Goal: Task Accomplishment & Management: Use online tool/utility

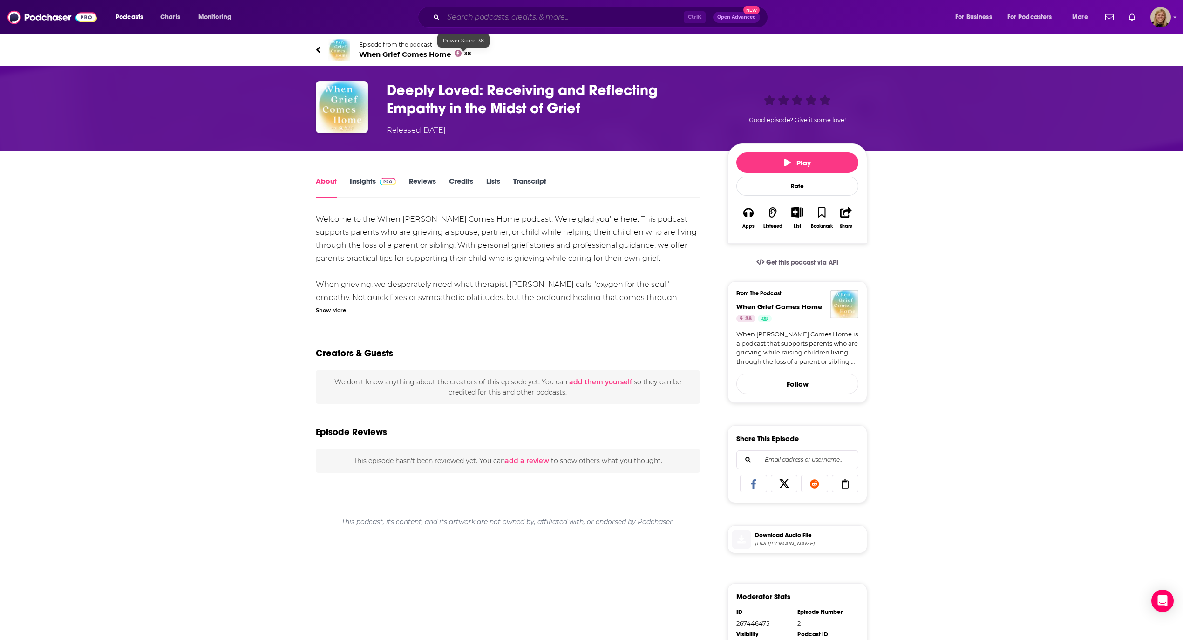
drag, startPoint x: 0, startPoint y: 0, endPoint x: 498, endPoint y: 21, distance: 498.4
click at [498, 21] on input "Search podcasts, credits, & more..." at bounding box center [563, 17] width 240 height 15
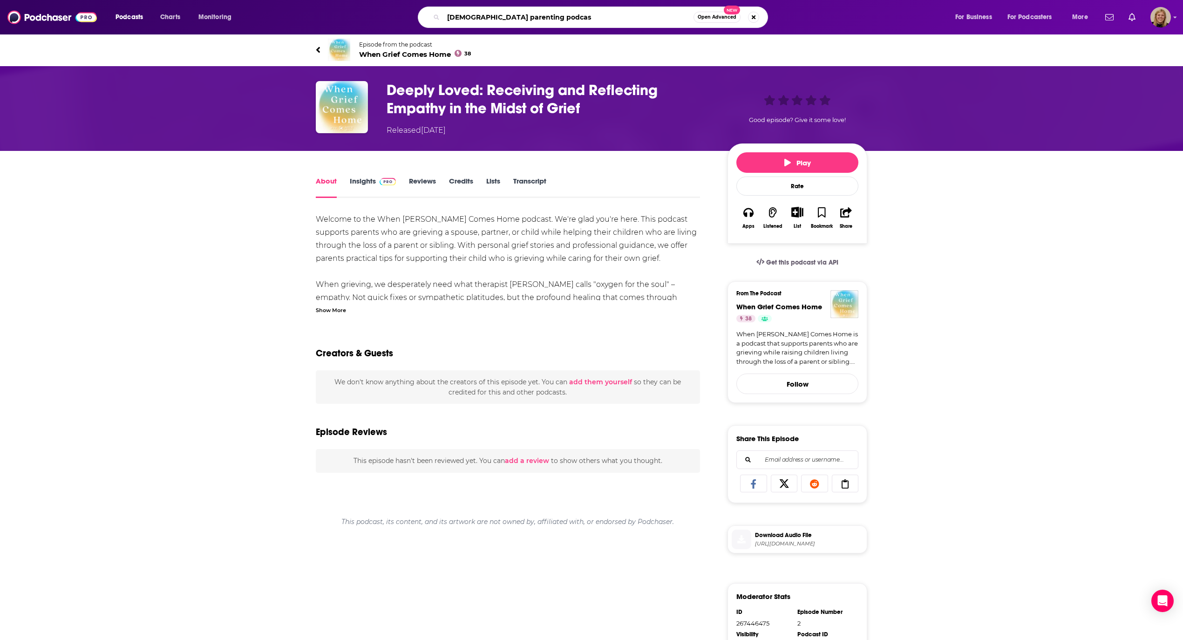
type input "[DEMOGRAPHIC_DATA] parenting podcast"
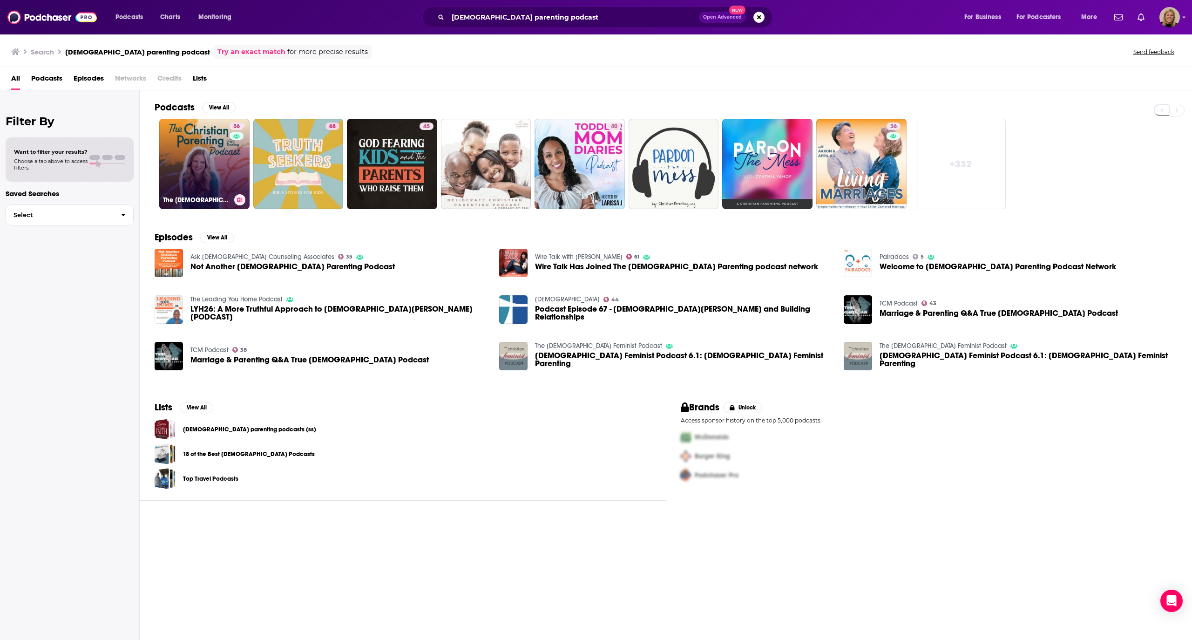
click at [219, 157] on link "56 The [DEMOGRAPHIC_DATA] Parenting Podcast - Motherhood, Teaching kids about […" at bounding box center [204, 164] width 90 height 90
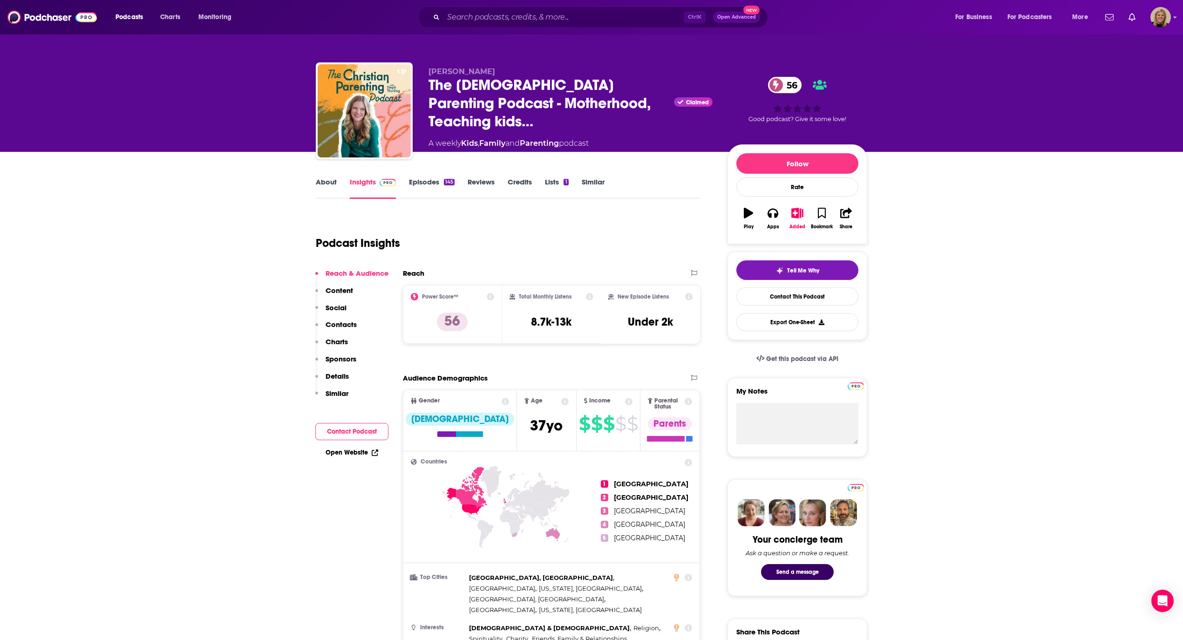
click at [319, 182] on link "About" at bounding box center [326, 187] width 21 height 21
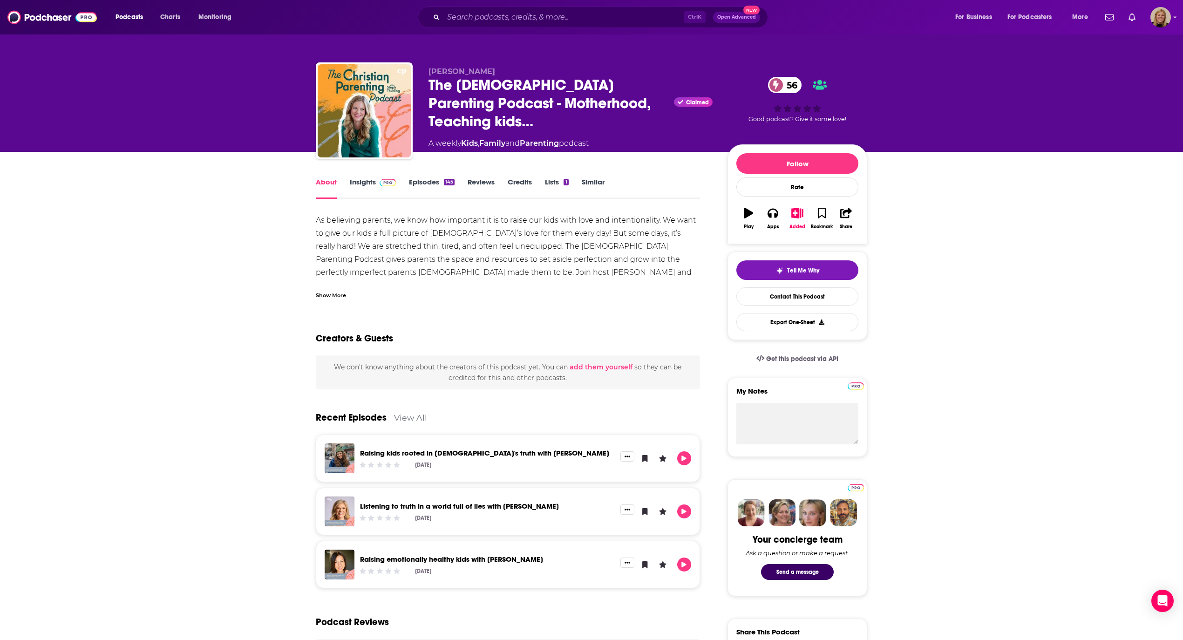
click at [334, 297] on div "Show More" at bounding box center [331, 294] width 30 height 9
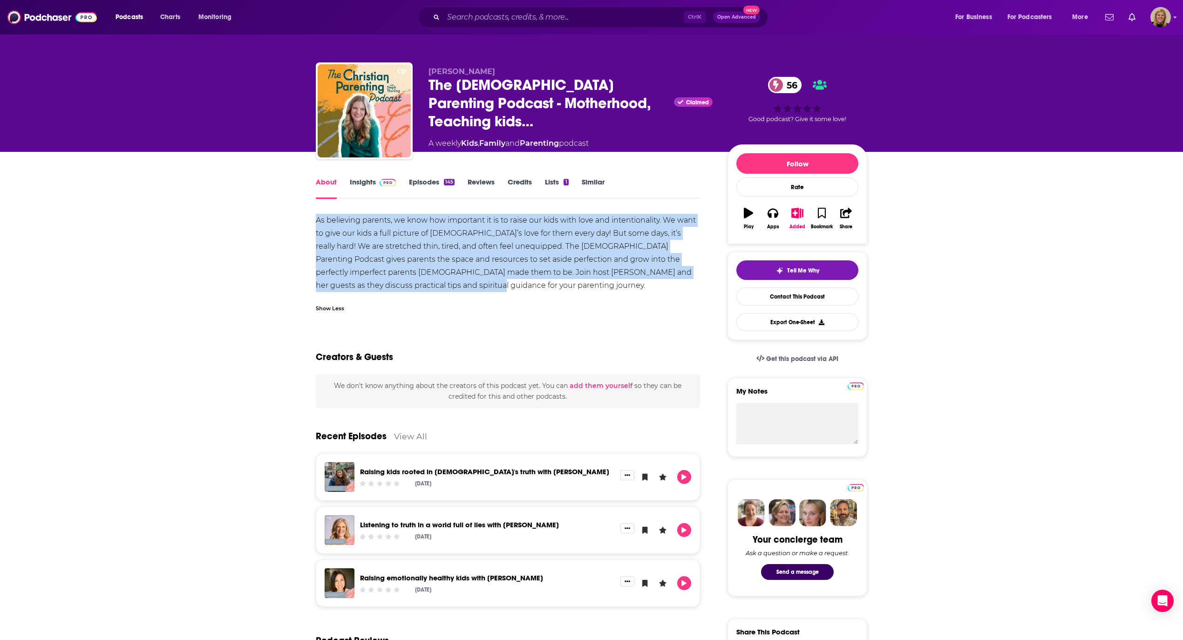
drag, startPoint x: 312, startPoint y: 217, endPoint x: 431, endPoint y: 291, distance: 140.5
click at [431, 291] on div "About Insights Episodes 145 Reviews Credits Lists 1 Similar As believing parent…" at bounding box center [514, 644] width 427 height 937
copy div "As believing parents, we know how important it is to raise our kids with love a…"
click at [421, 180] on link "Episodes 145" at bounding box center [432, 187] width 46 height 21
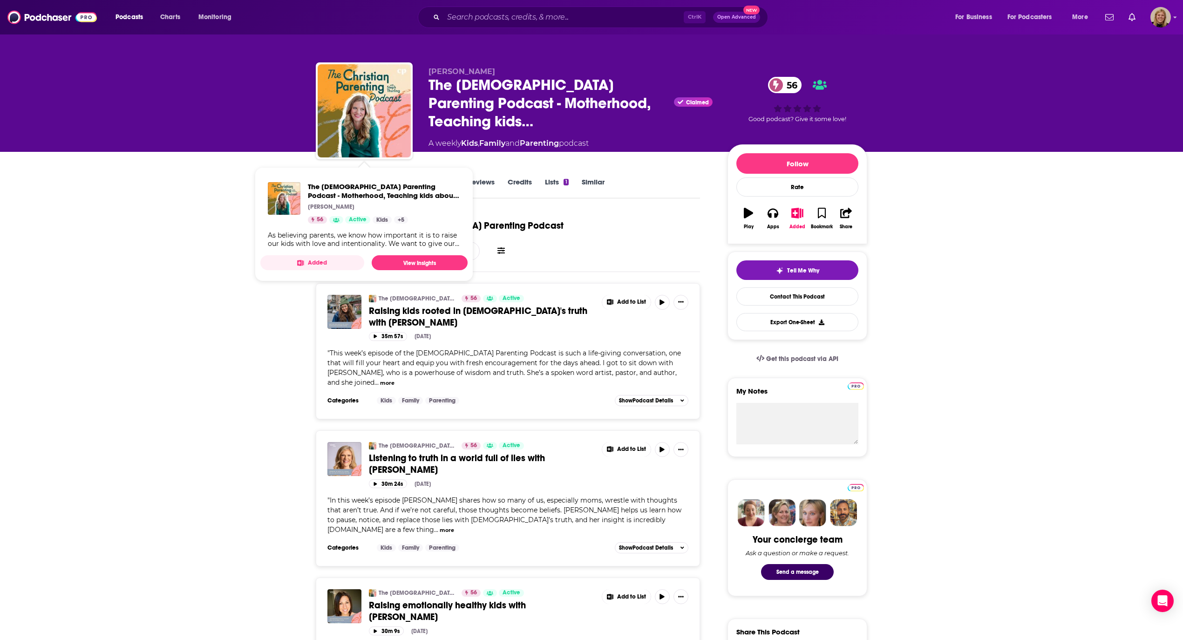
drag, startPoint x: 211, startPoint y: 166, endPoint x: 238, endPoint y: 169, distance: 27.6
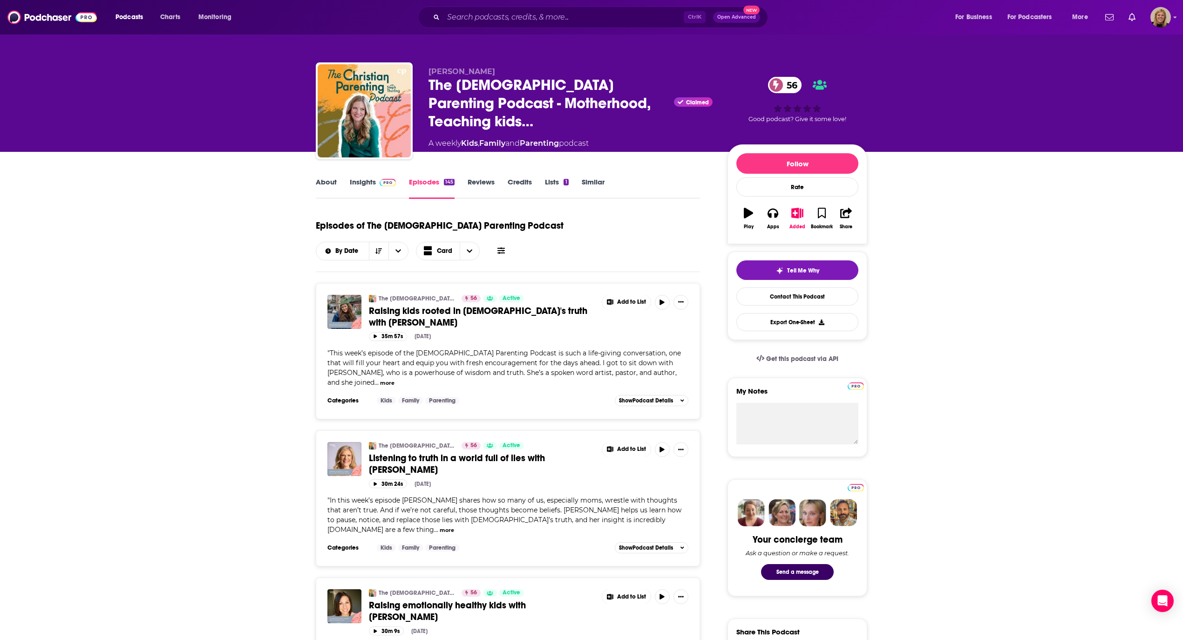
click at [356, 187] on link "Insights" at bounding box center [373, 187] width 46 height 21
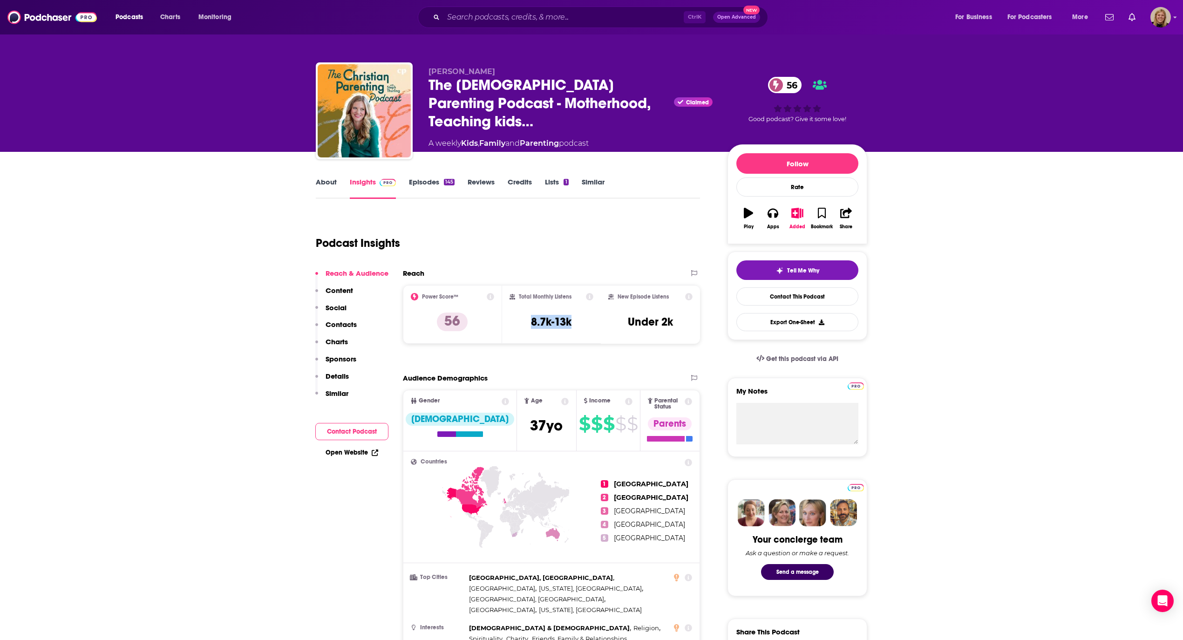
drag, startPoint x: 572, startPoint y: 323, endPoint x: 518, endPoint y: 323, distance: 54.5
click at [518, 323] on div "Total Monthly Listens 8.7k-13k" at bounding box center [552, 314] width 84 height 43
copy h3 "8.7k-13k"
click at [427, 178] on link "Episodes 145" at bounding box center [432, 187] width 46 height 21
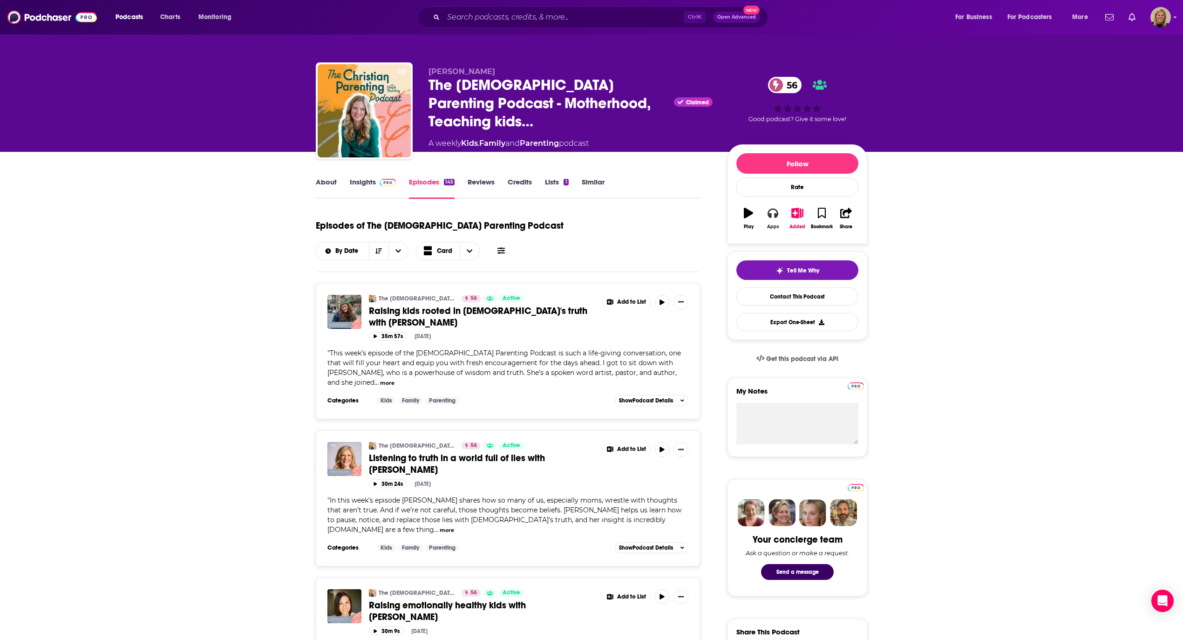
click at [773, 217] on icon "button" at bounding box center [773, 213] width 10 height 10
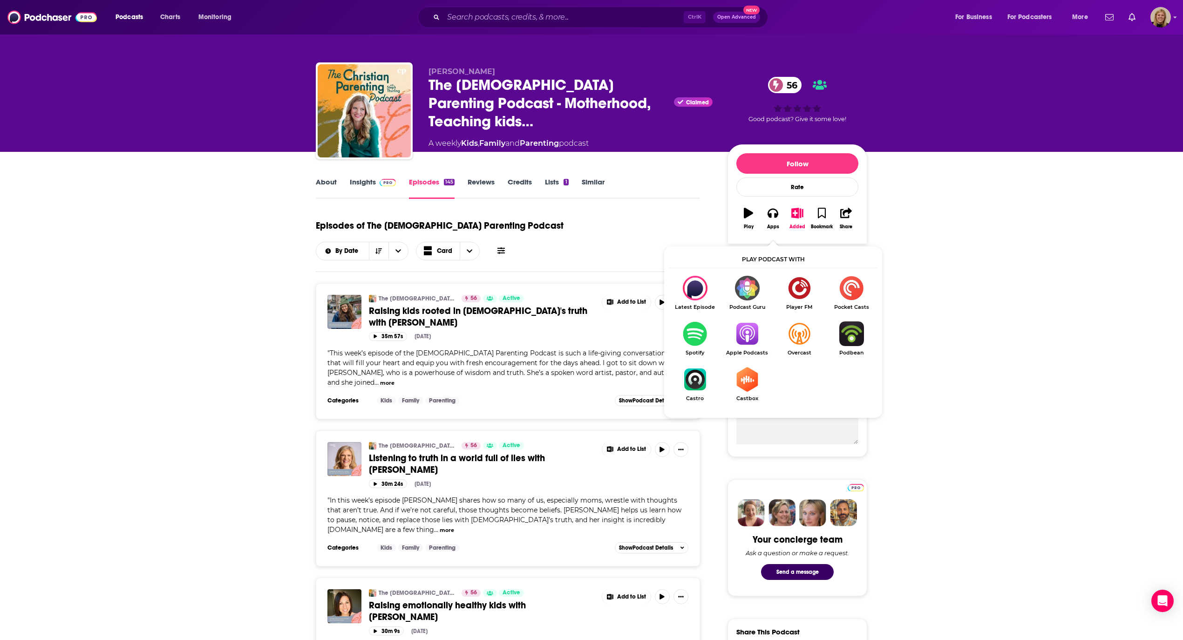
click at [753, 329] on img "Show Listen On dropdown" at bounding box center [747, 333] width 52 height 25
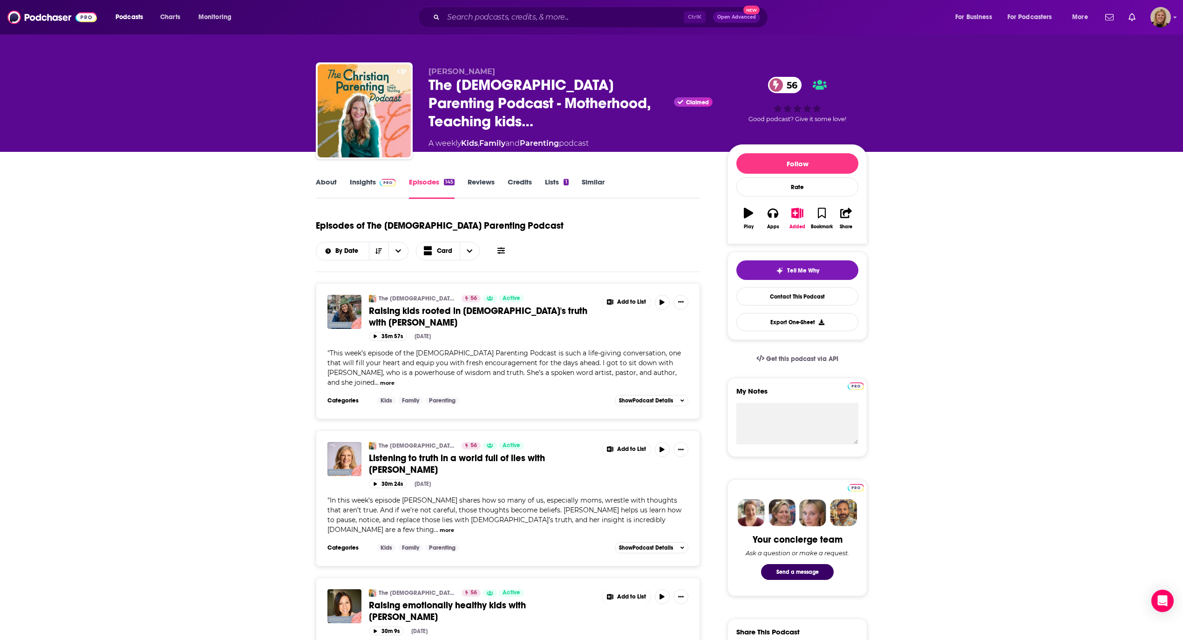
click at [326, 183] on link "About" at bounding box center [326, 187] width 21 height 21
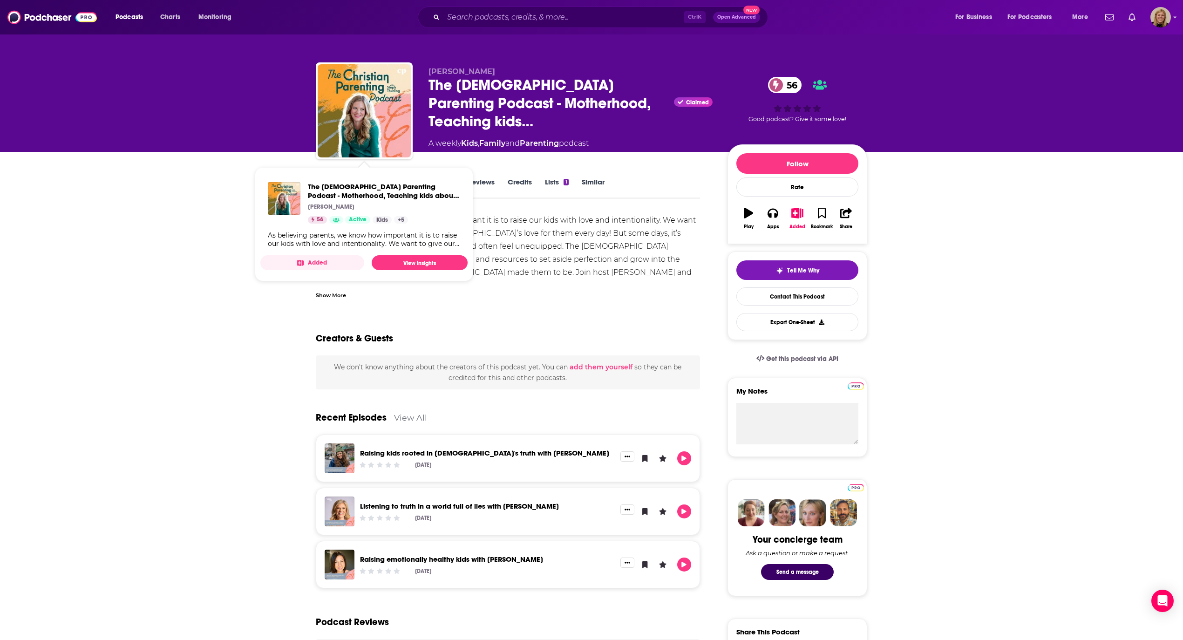
click at [226, 279] on div "About Insights Episodes 145 Reviews Credits Lists 1 Similar As believing parent…" at bounding box center [591, 623] width 1183 height 942
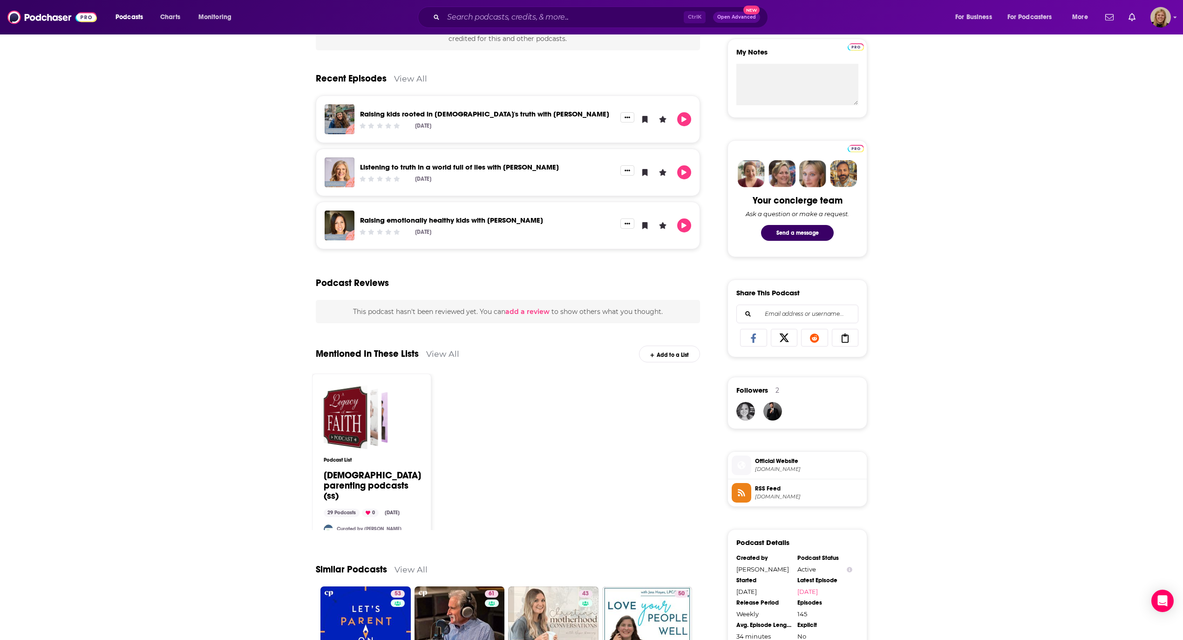
scroll to position [310, 0]
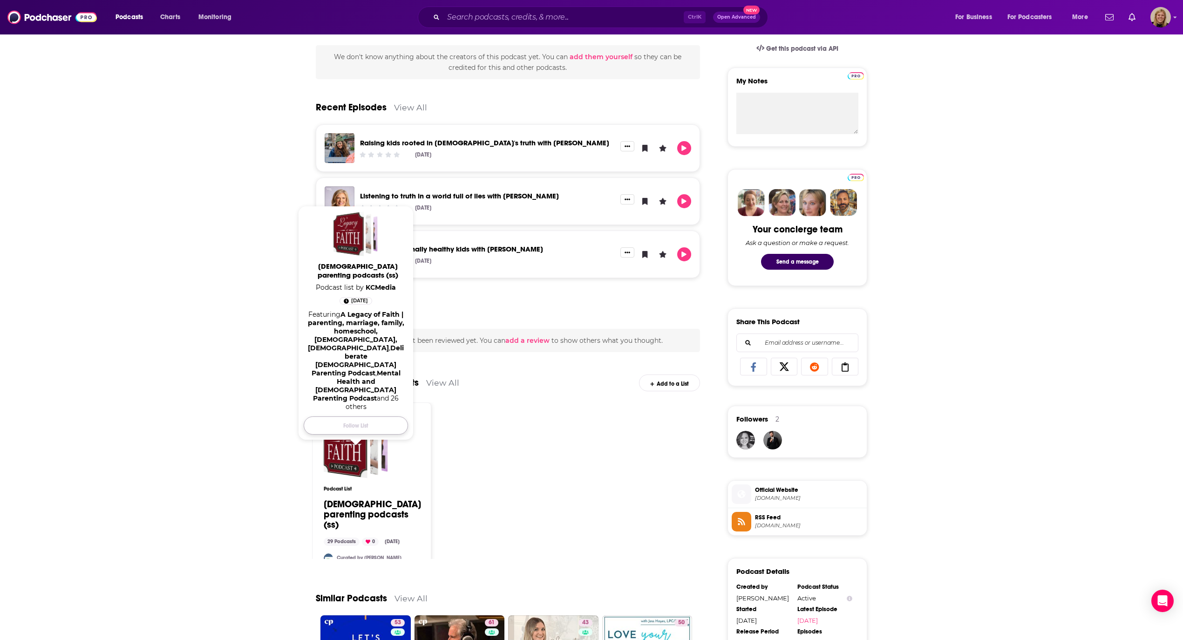
click at [375, 416] on button "Follow List" at bounding box center [356, 425] width 104 height 18
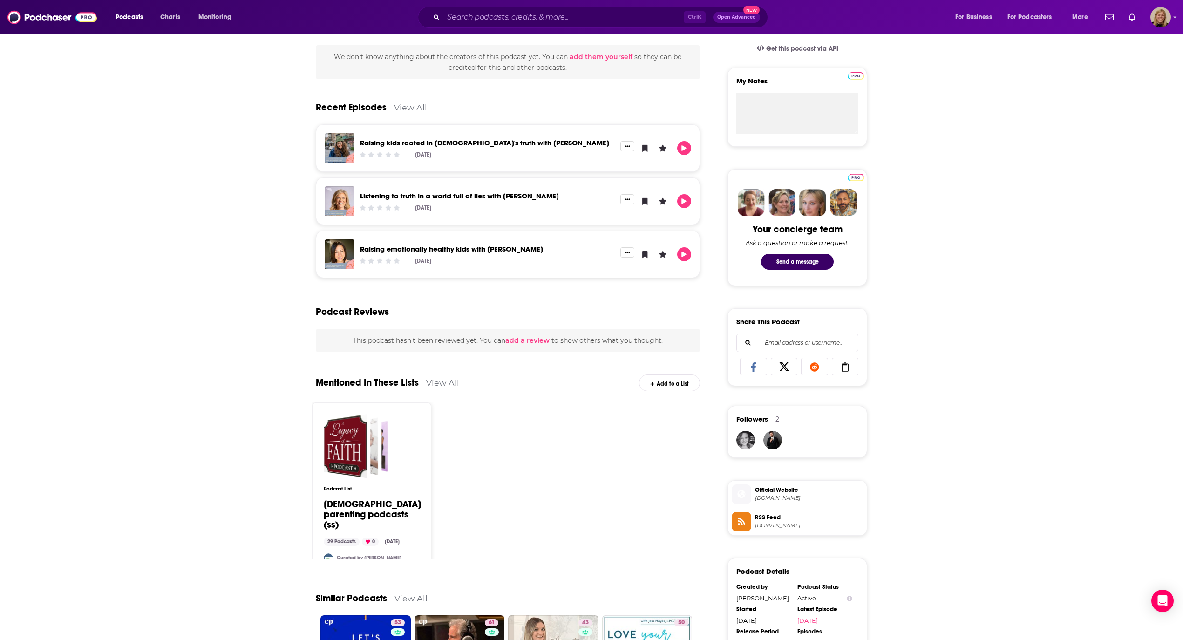
click at [361, 555] on link "Curated by [PERSON_NAME]" at bounding box center [369, 558] width 65 height 6
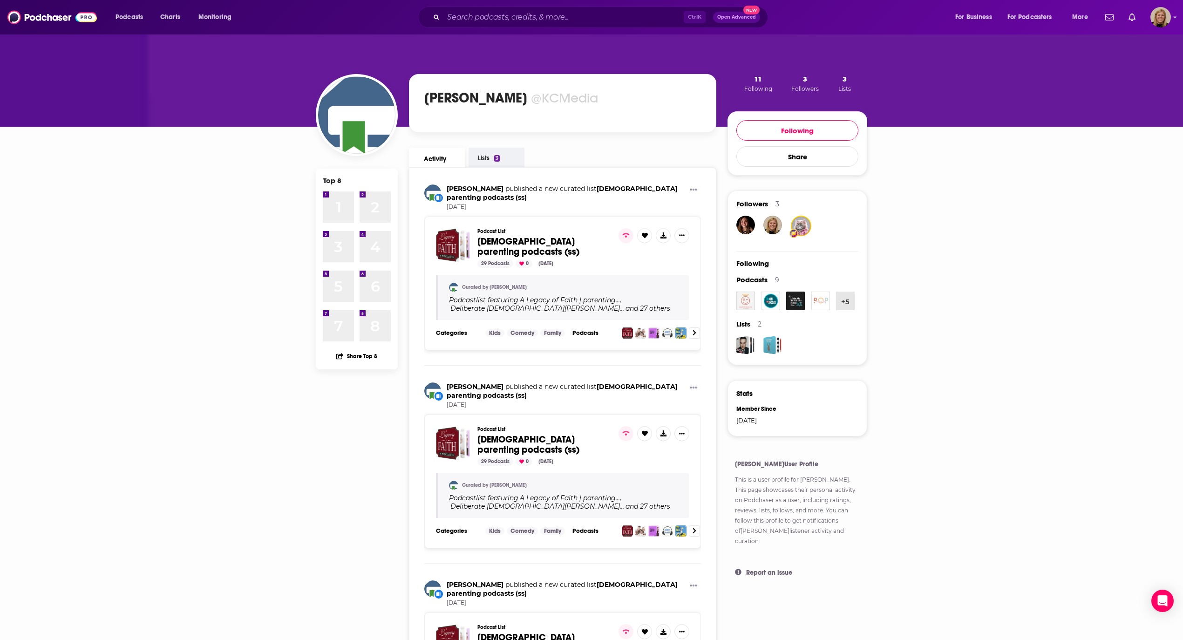
click at [807, 79] on span "3" at bounding box center [805, 79] width 4 height 9
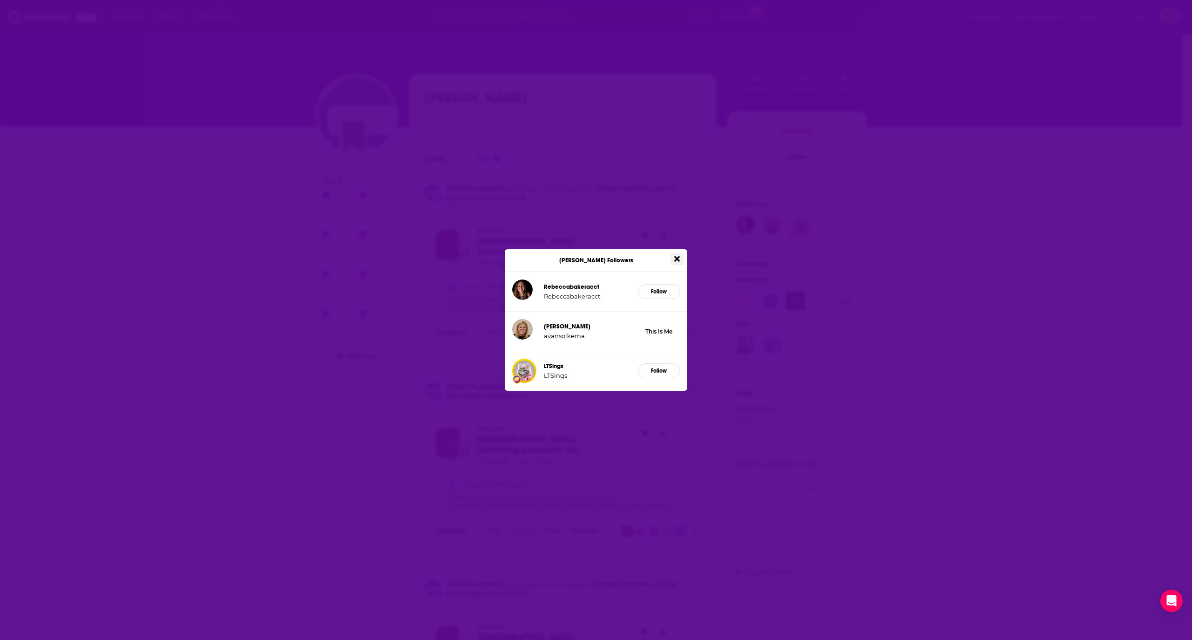
click at [675, 260] on icon "Close" at bounding box center [677, 259] width 6 height 6
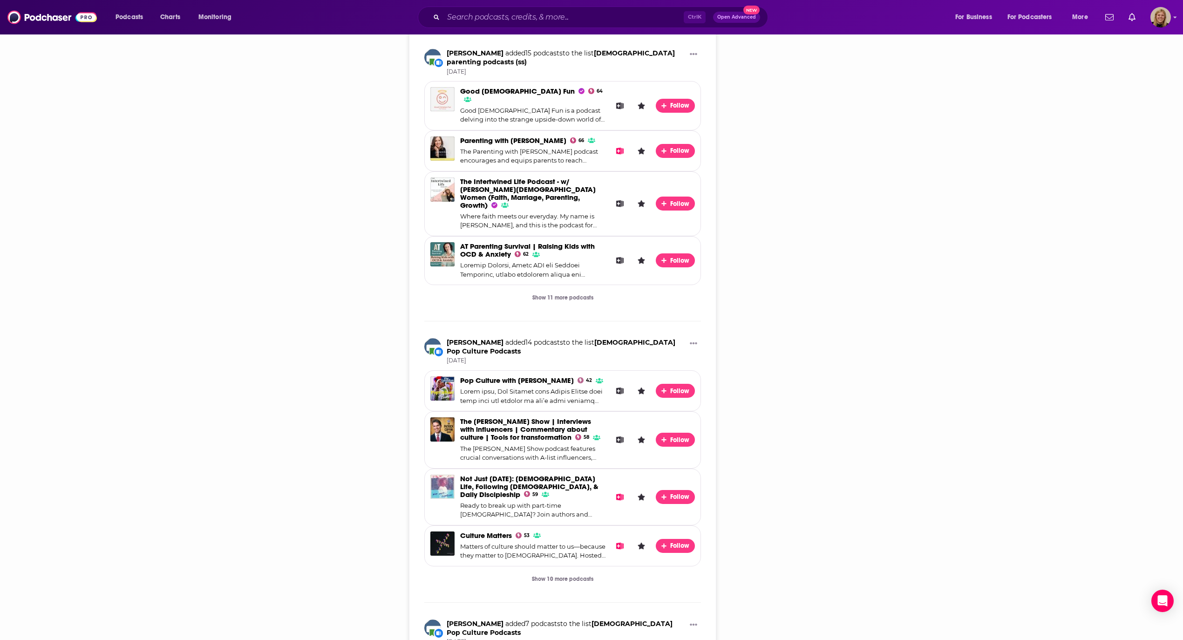
scroll to position [807, 0]
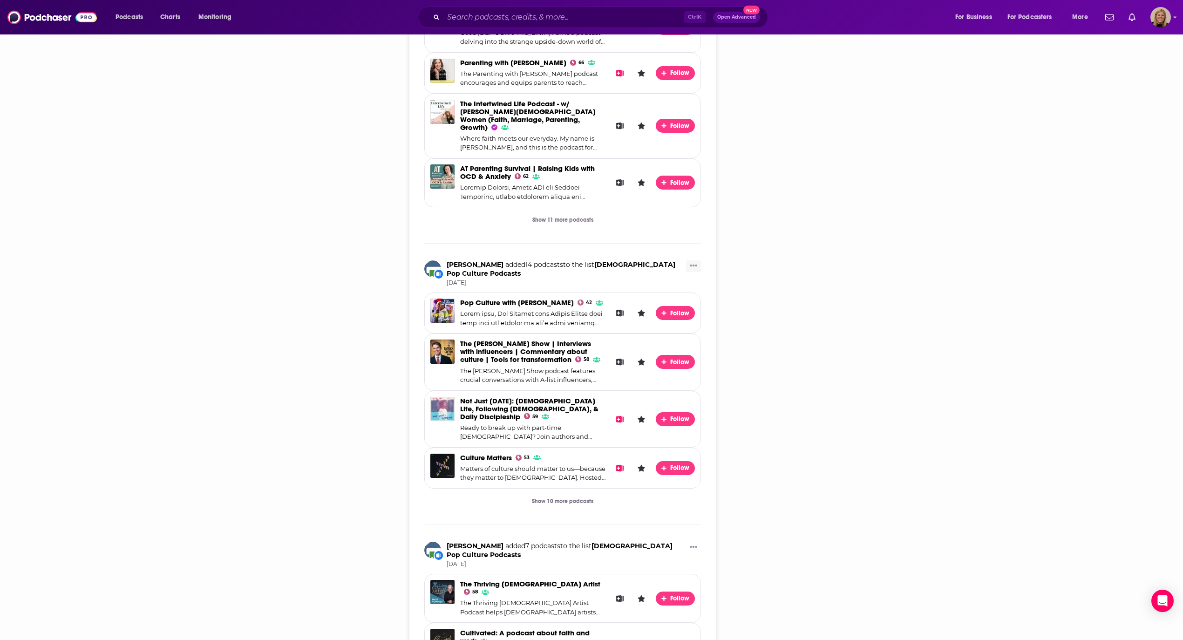
click at [695, 262] on icon "Show More Button" at bounding box center [693, 265] width 7 height 7
click at [831, 328] on div "11 Following 3 Followers 3 Lists Following Share Followers 3 Following Podcasts…" at bounding box center [798, 250] width 140 height 1966
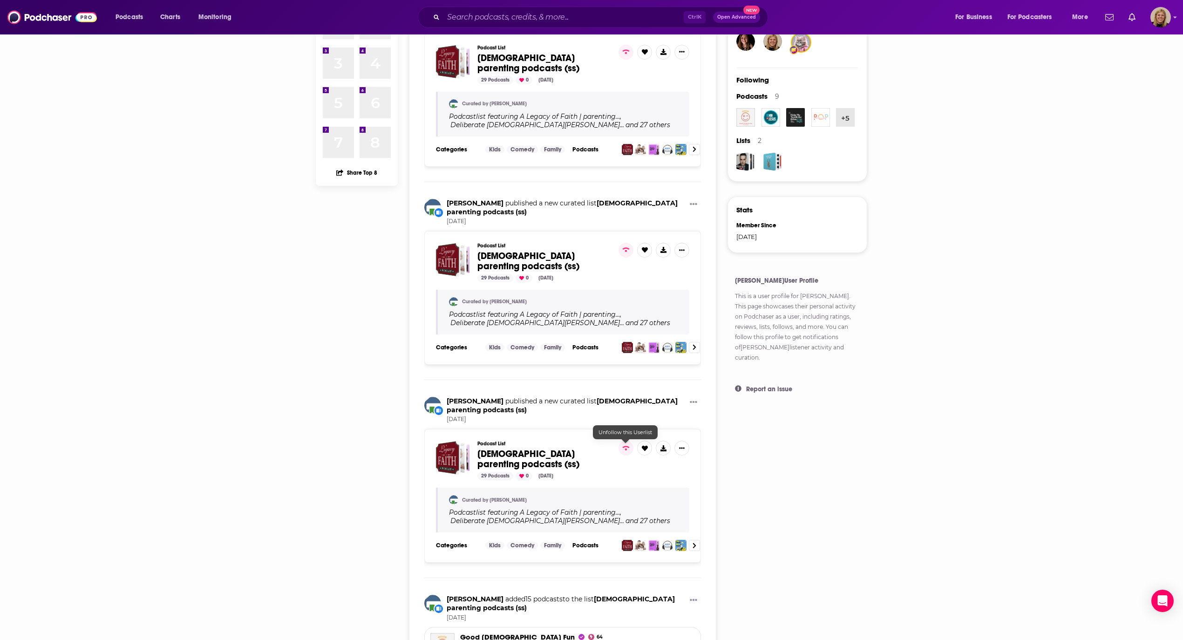
scroll to position [0, 0]
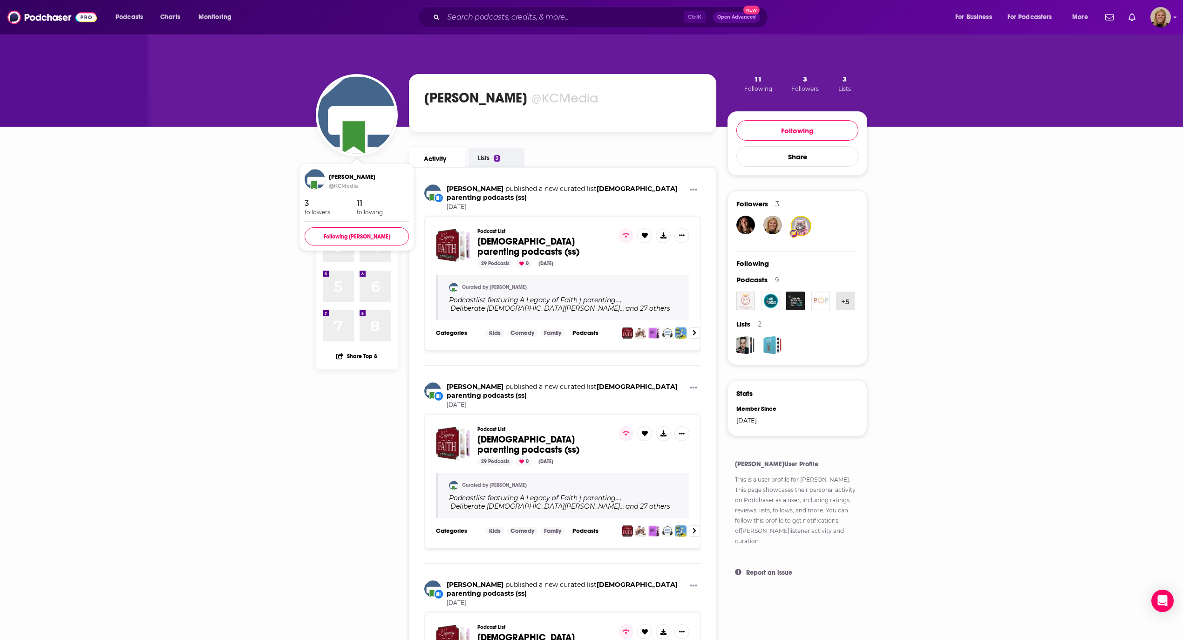
click at [364, 205] on div "11" at bounding box center [383, 203] width 52 height 9
click at [361, 204] on div "11" at bounding box center [383, 203] width 52 height 9
click at [761, 80] on span "11" at bounding box center [758, 79] width 8 height 9
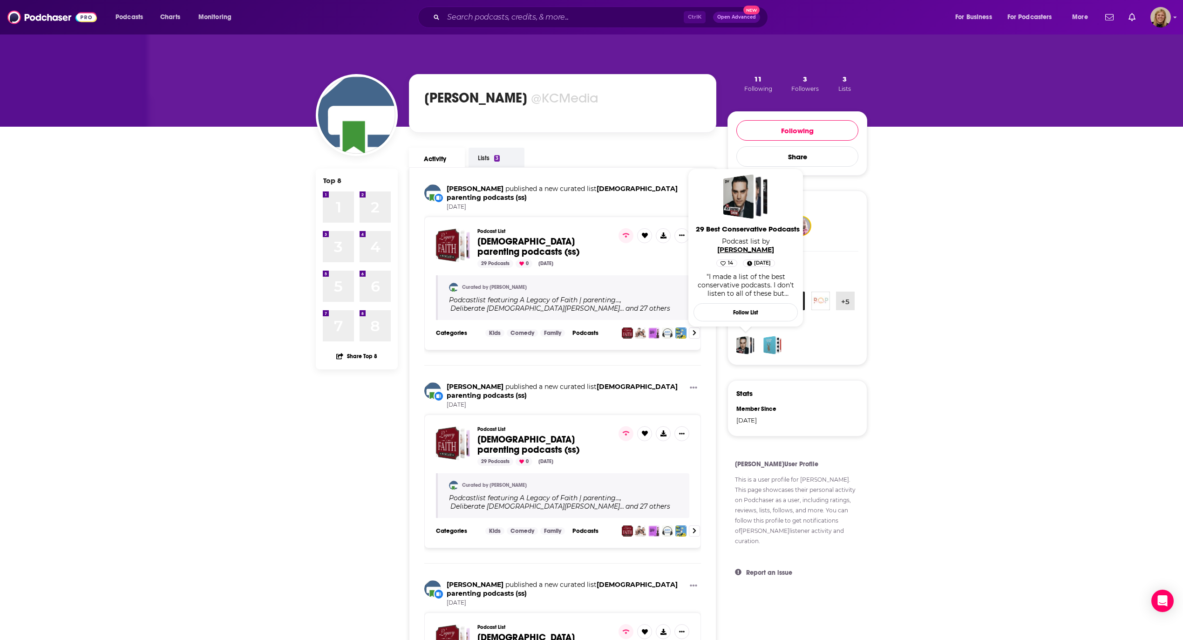
click at [764, 250] on link "[PERSON_NAME]" at bounding box center [745, 249] width 57 height 8
click at [759, 80] on span "11" at bounding box center [758, 79] width 8 height 9
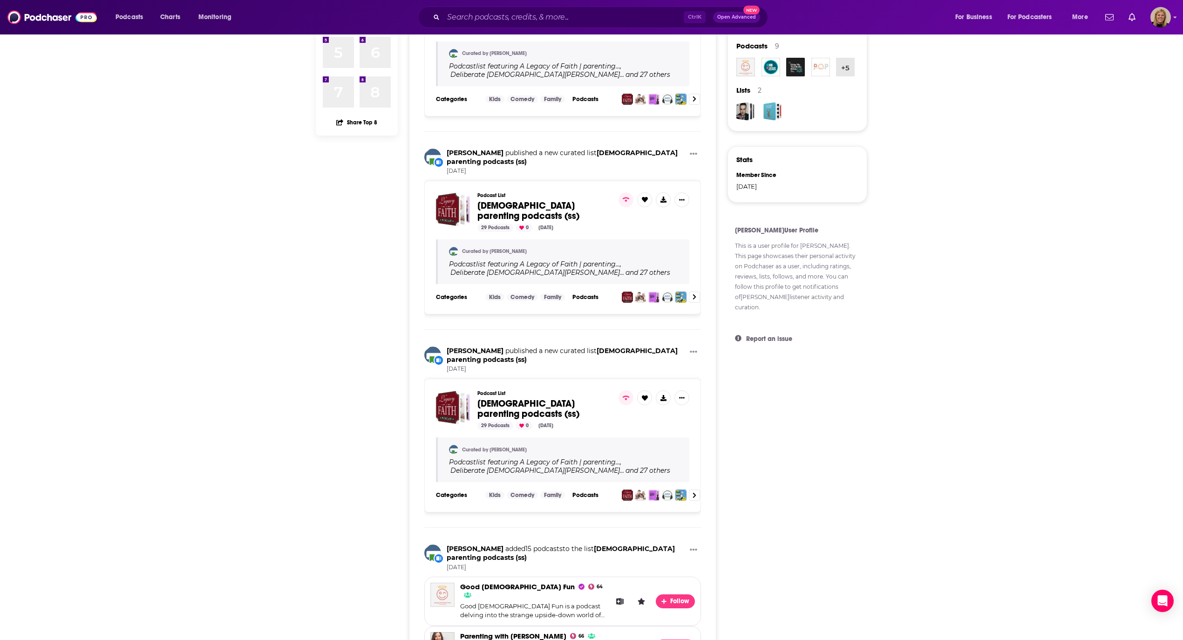
scroll to position [236, 0]
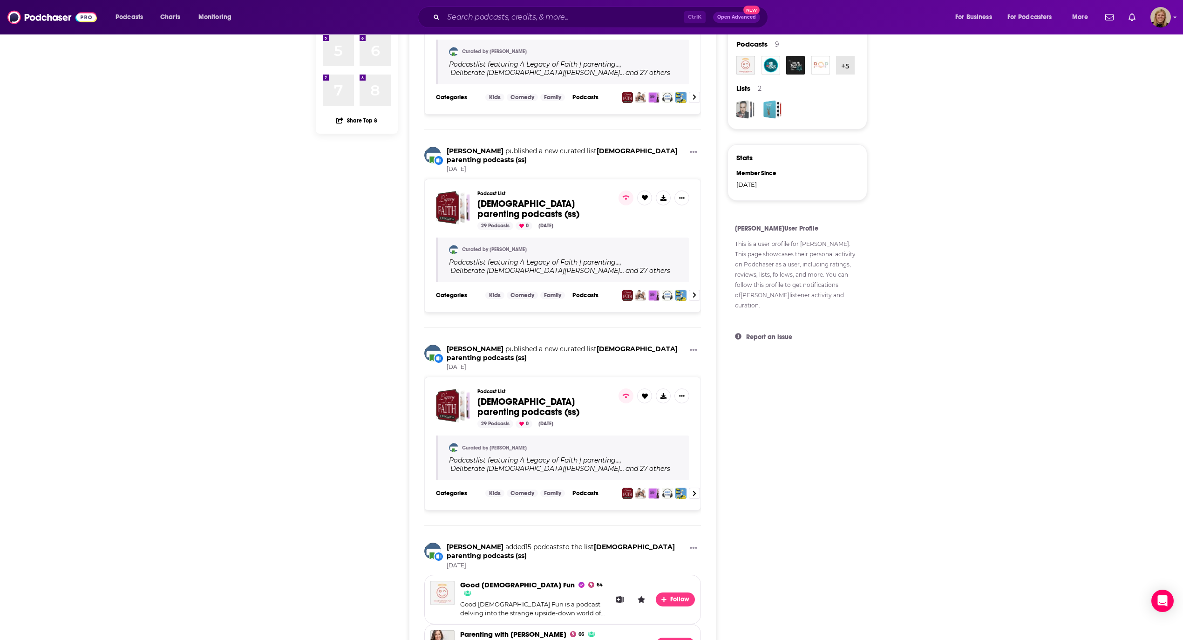
click at [744, 108] on div "29 Best Conservative Podcasts" at bounding box center [742, 109] width 13 height 19
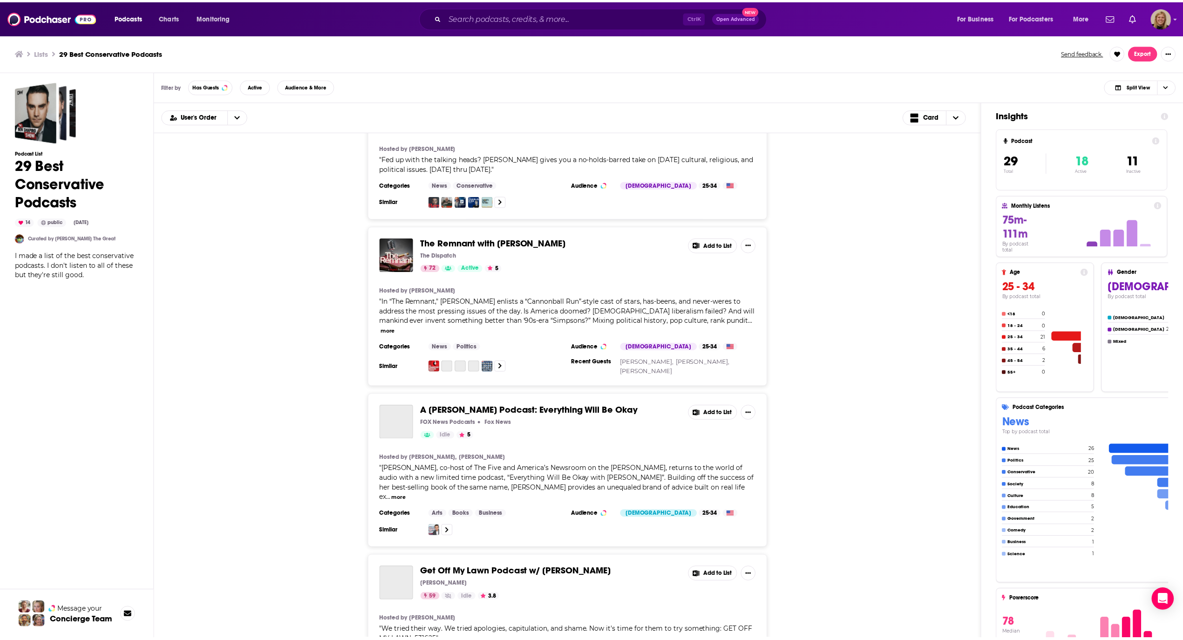
scroll to position [3105, 0]
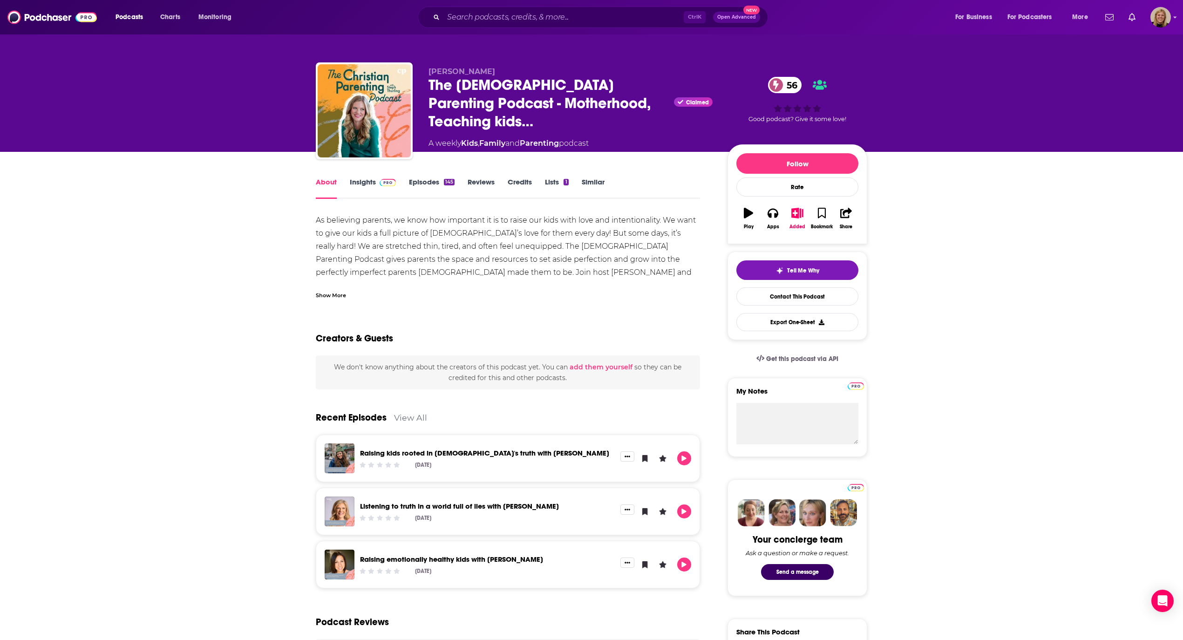
click at [361, 181] on link "Insights" at bounding box center [373, 187] width 46 height 21
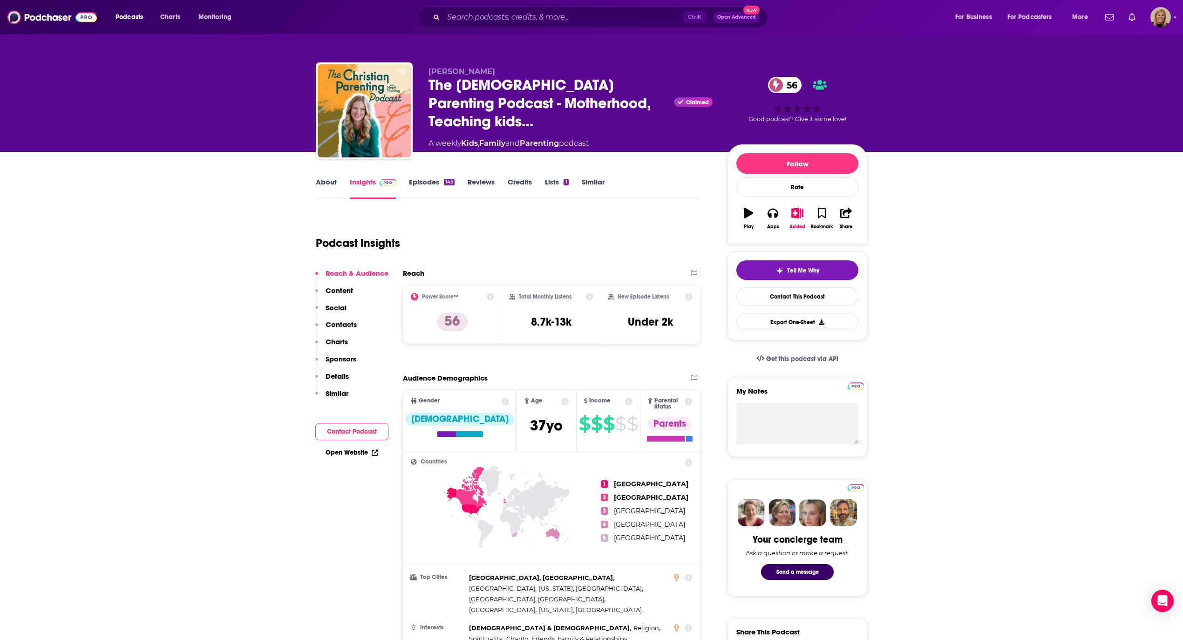
click at [352, 451] on link "Open Website" at bounding box center [352, 453] width 53 height 8
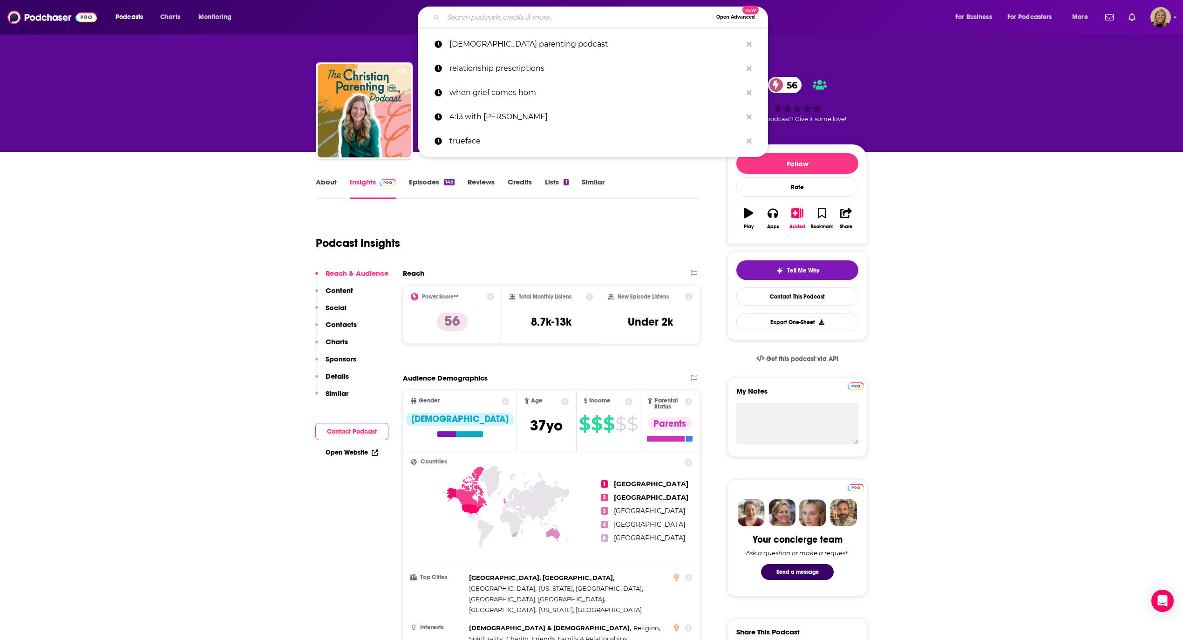
click at [545, 17] on input "Search podcasts, credits, & more..." at bounding box center [577, 17] width 269 height 15
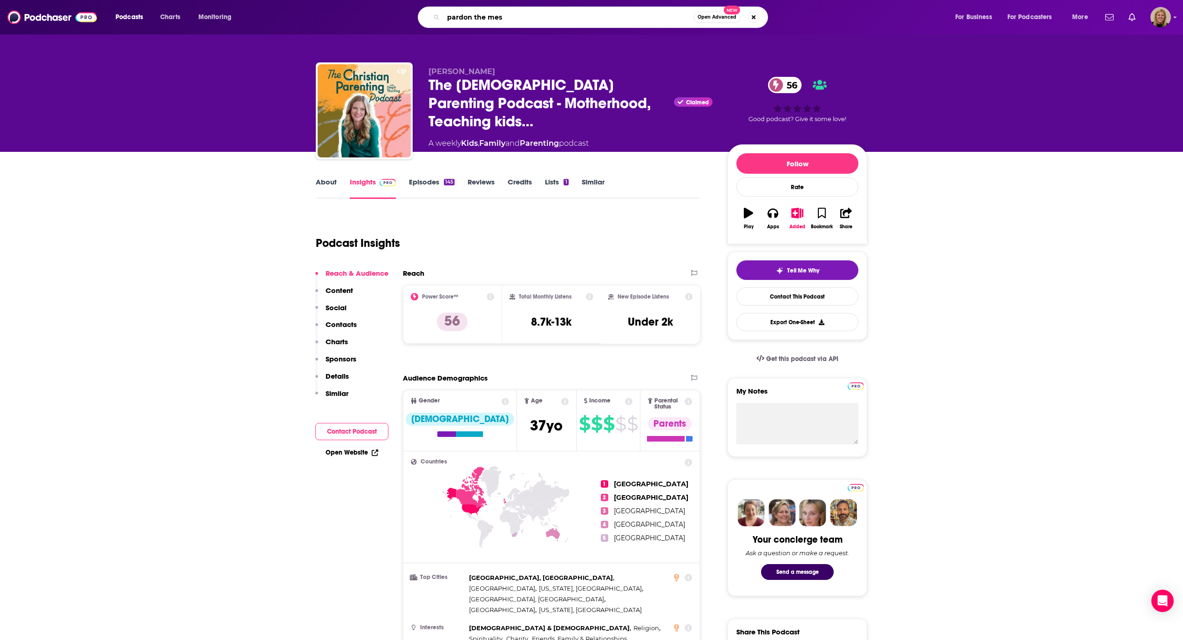
type input "pardon the mess"
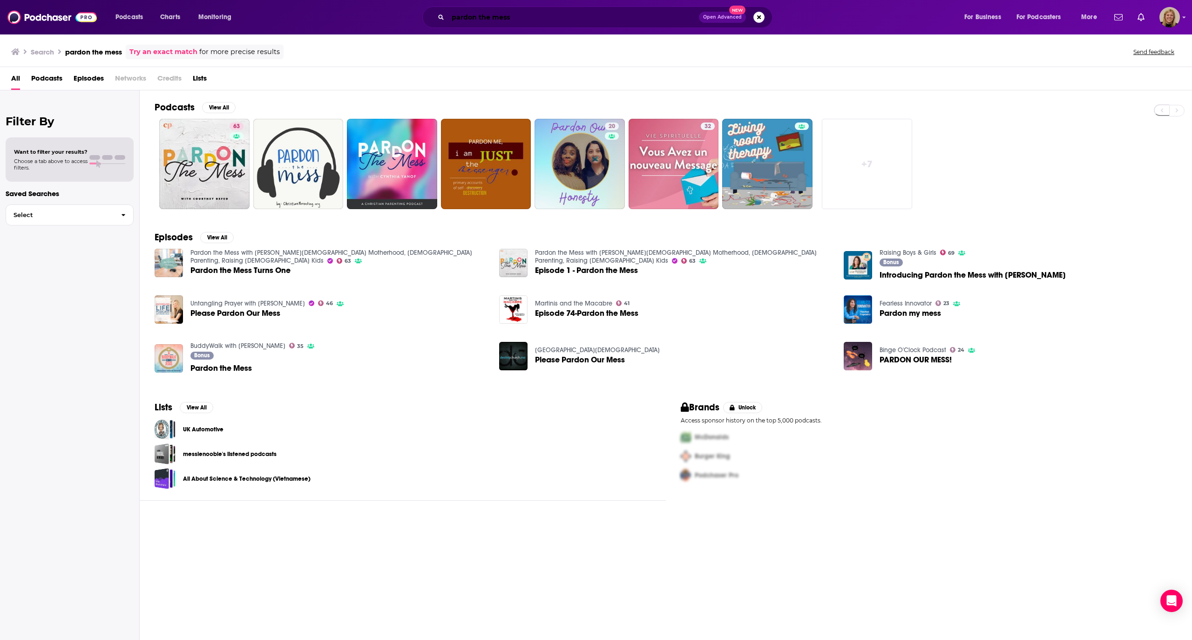
click at [524, 24] on input "pardon the mess" at bounding box center [573, 17] width 251 height 15
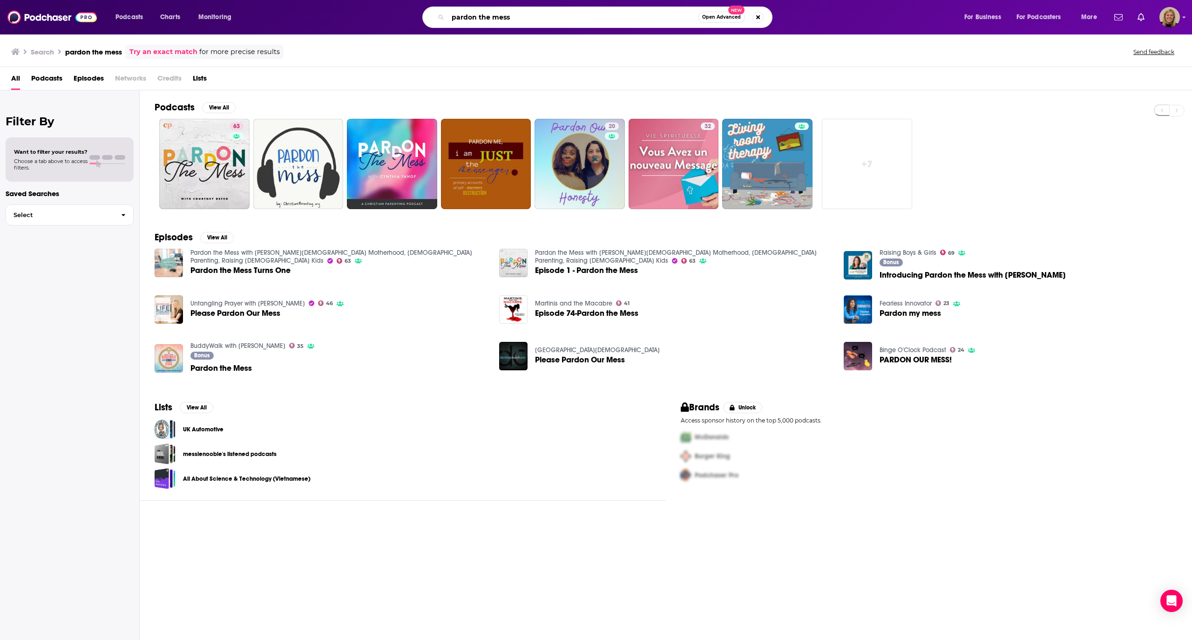
click at [524, 24] on input "pardon the mess" at bounding box center [573, 17] width 250 height 15
type input "parenting [DATE] teens"
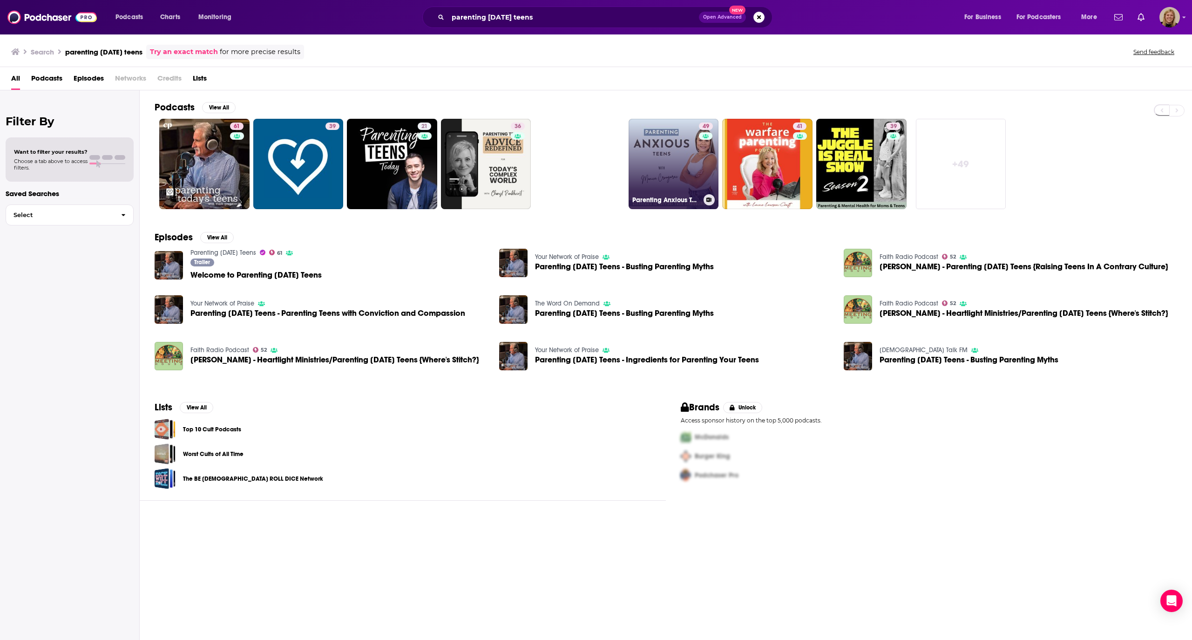
click at [654, 158] on link "49 Parenting Anxious Teens | Parenting Teens, Managing Teen Anxiety, Parenting …" at bounding box center [674, 164] width 90 height 90
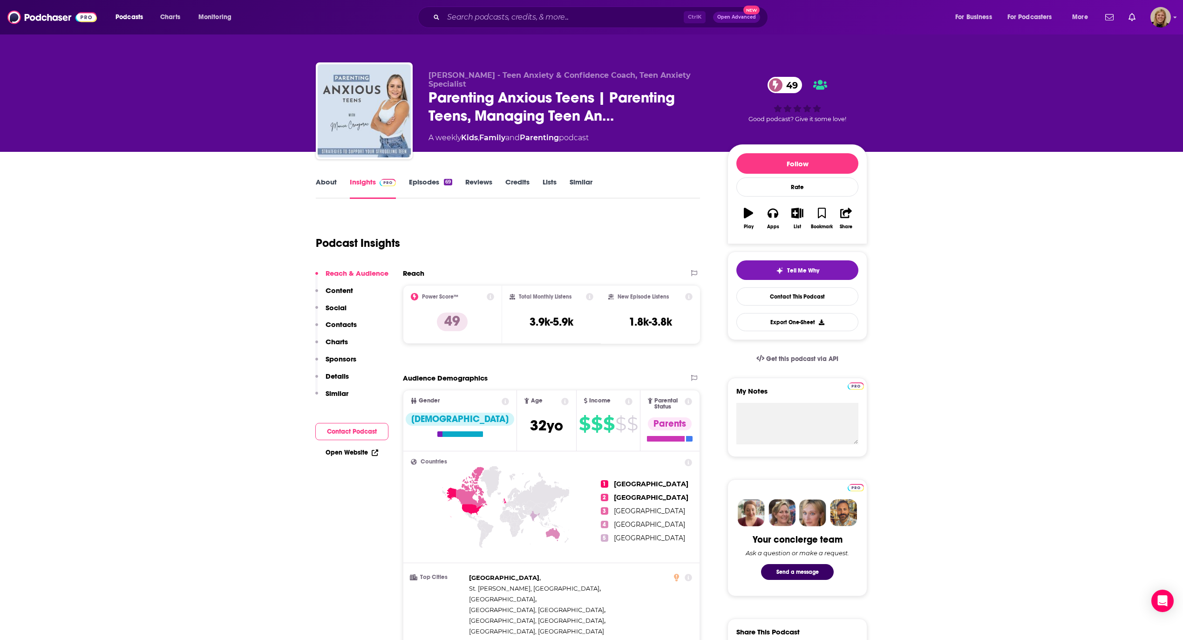
click at [319, 181] on link "About" at bounding box center [326, 187] width 21 height 21
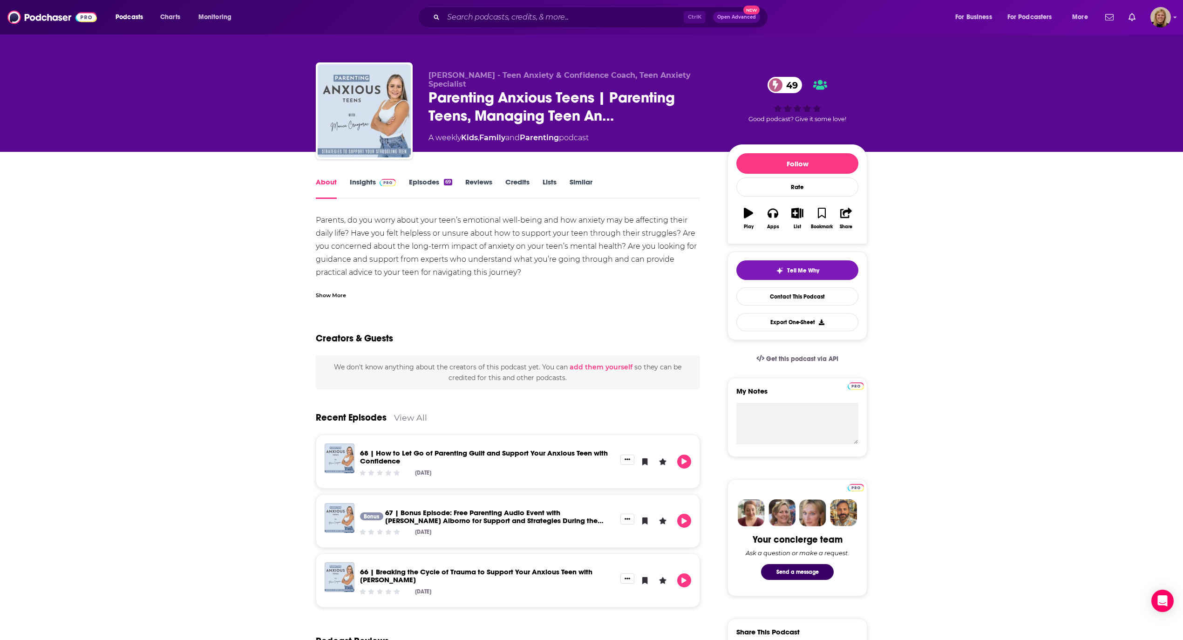
click at [337, 291] on div "Show More" at bounding box center [331, 294] width 30 height 9
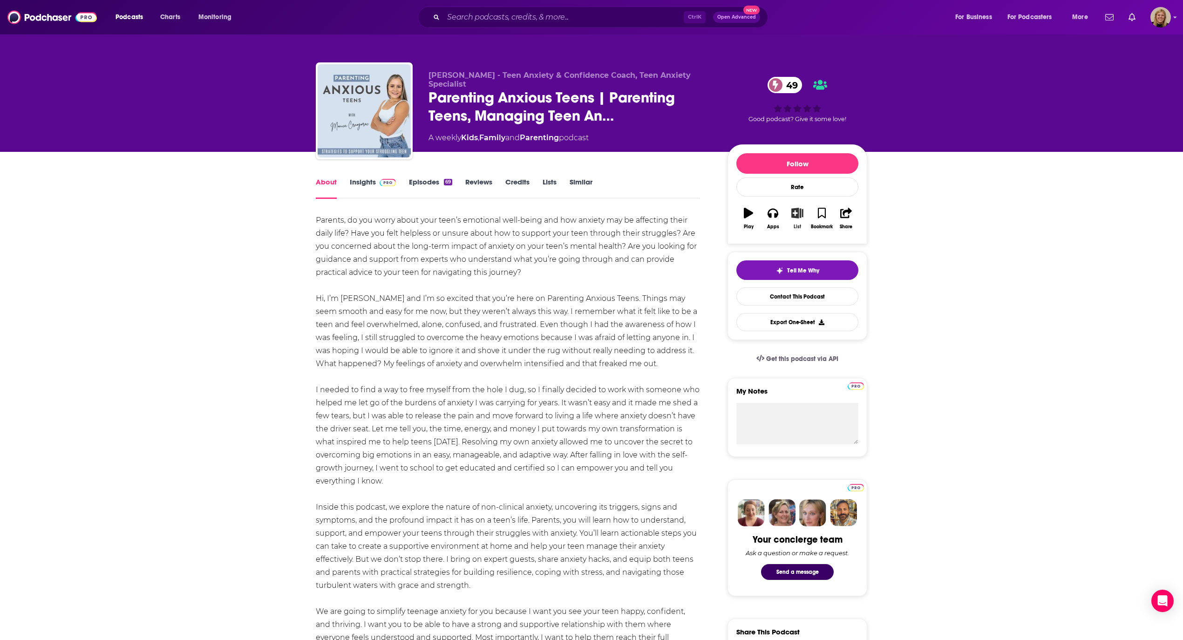
click at [787, 221] on button "List" at bounding box center [797, 219] width 24 height 34
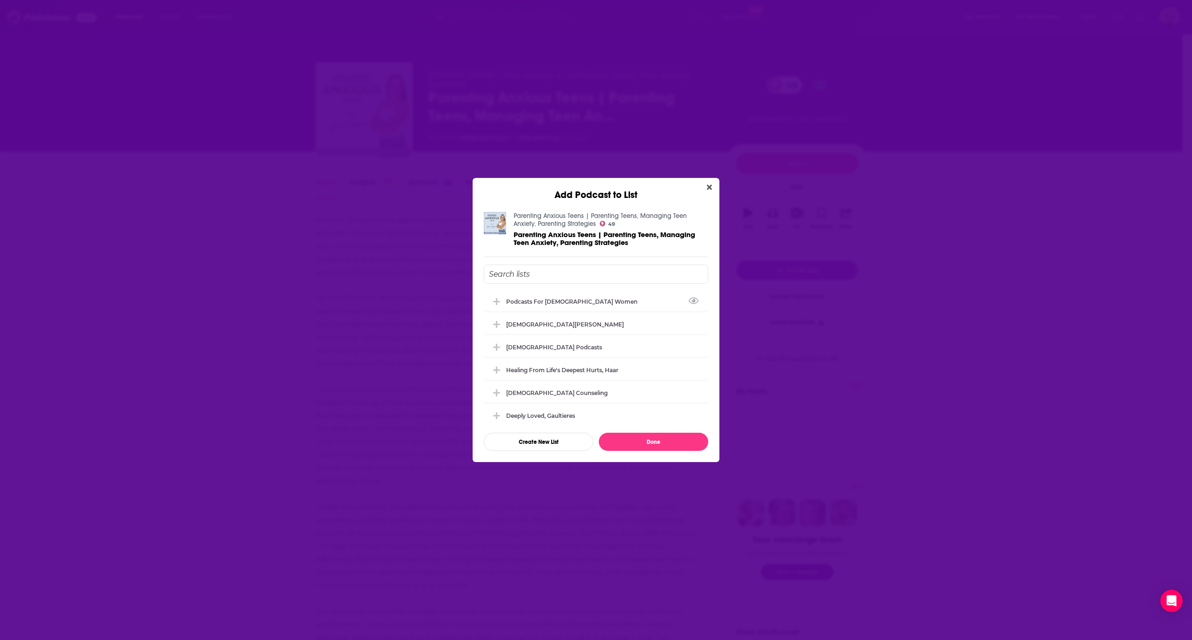
click at [567, 275] on input "Add Podcast To List" at bounding box center [596, 274] width 225 height 19
type input "rest"
click at [553, 442] on button "Create New List" at bounding box center [538, 442] width 109 height 18
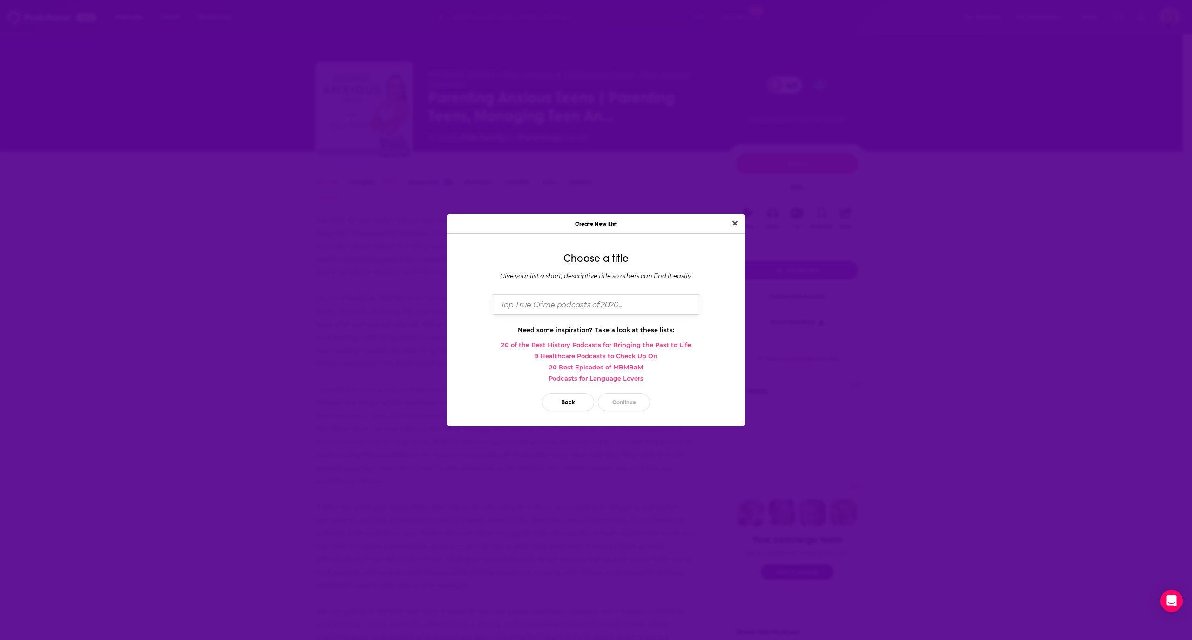
click at [559, 300] on input "Dialog" at bounding box center [596, 304] width 209 height 20
type input "Rest + Rely - [PERSON_NAME]"
click at [626, 399] on button "Continue" at bounding box center [624, 402] width 52 height 18
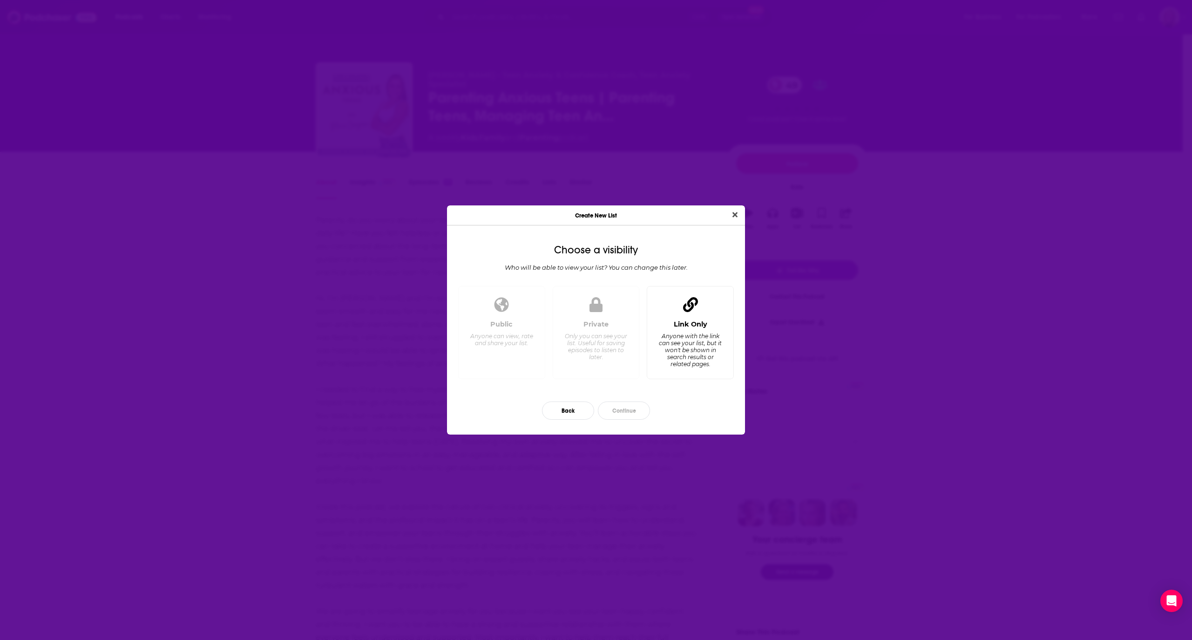
click at [687, 315] on div "Dialog" at bounding box center [691, 305] width 22 height 22
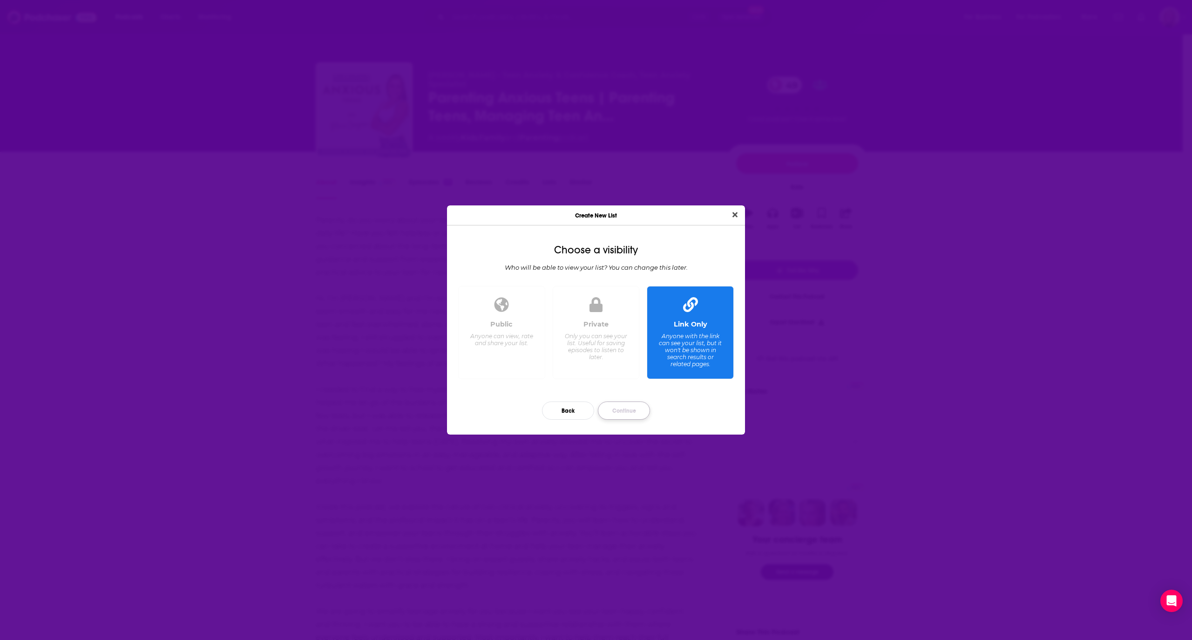
click at [619, 411] on button "Continue" at bounding box center [624, 411] width 52 height 18
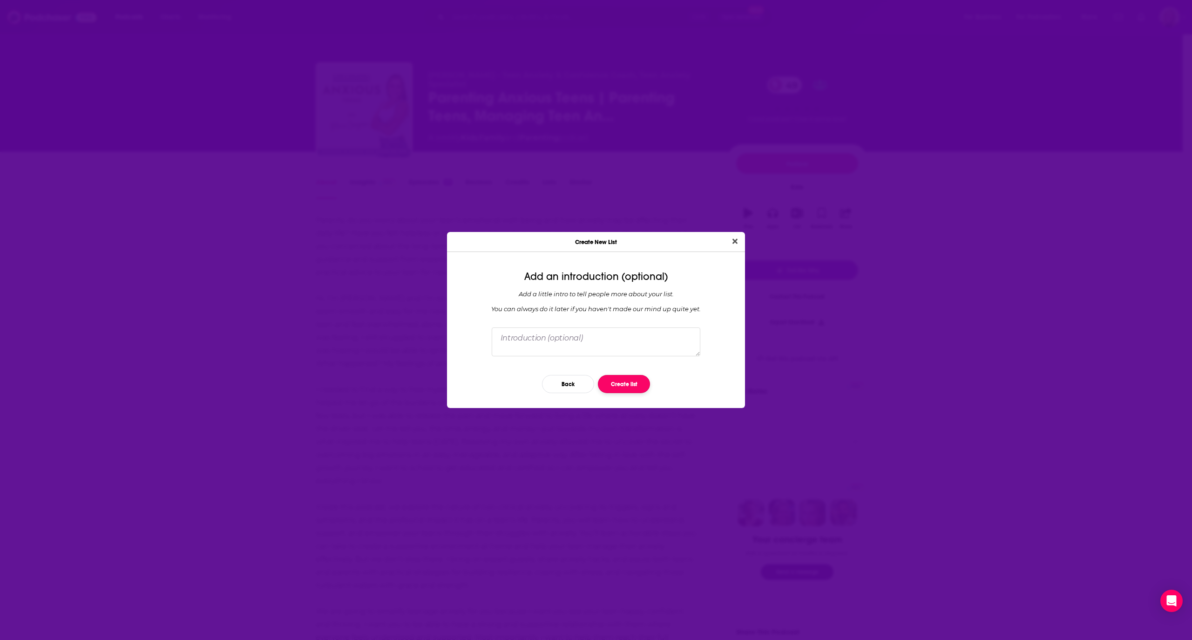
click at [613, 381] on button "Create list" at bounding box center [624, 384] width 52 height 18
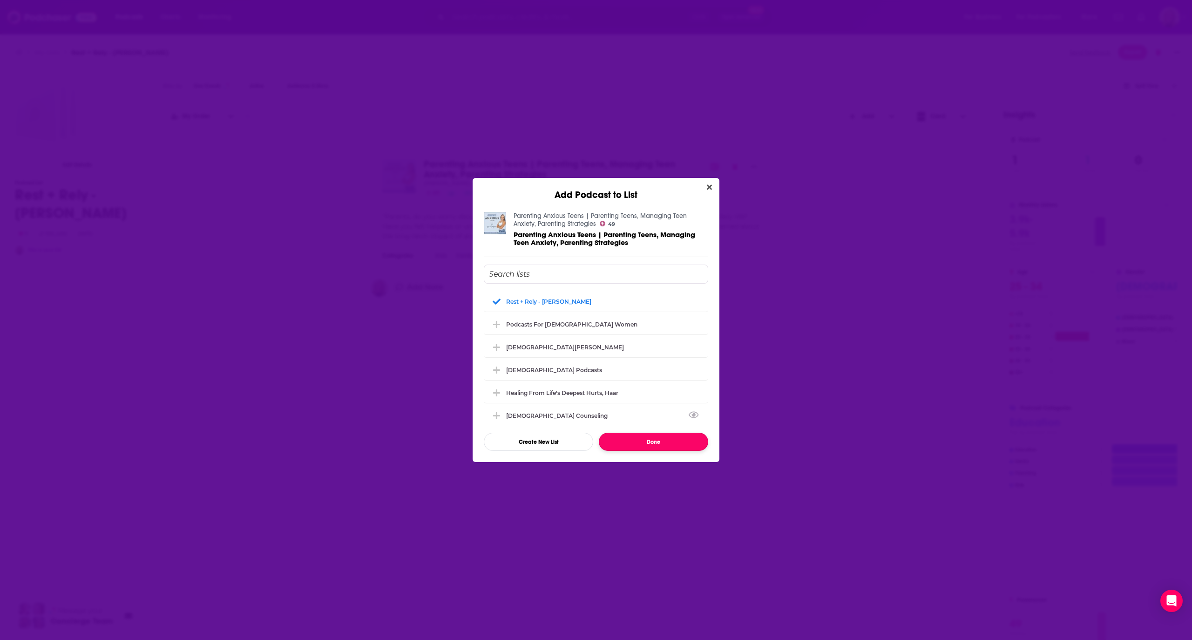
click at [641, 442] on button "Done" at bounding box center [653, 442] width 109 height 18
